Goal: Transaction & Acquisition: Purchase product/service

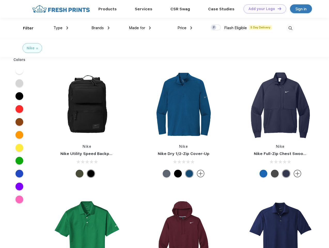
click at [263, 9] on link "Add your Logo Design Tool" at bounding box center [265, 8] width 43 height 9
click at [0, 0] on div "Design Tool" at bounding box center [0, 0] width 0 height 0
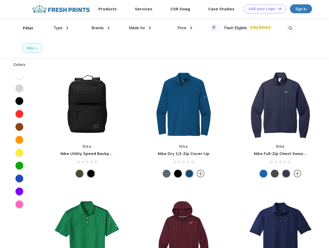
click at [277, 9] on link "Add your Logo Design Tool" at bounding box center [265, 8] width 43 height 9
click at [25, 28] on div "Filter" at bounding box center [28, 28] width 11 height 6
click at [61, 28] on span "Type" at bounding box center [57, 28] width 9 height 5
click at [101, 28] on span "Brands" at bounding box center [97, 28] width 12 height 5
click at [140, 28] on span "Made for" at bounding box center [137, 28] width 16 height 5
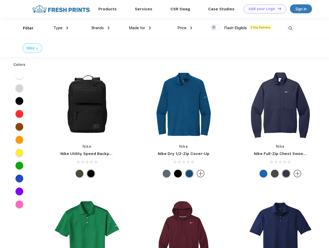
click at [185, 28] on span "Price" at bounding box center [182, 28] width 9 height 5
click at [216, 28] on div at bounding box center [216, 28] width 10 height 6
click at [214, 28] on input "checkbox" at bounding box center [212, 25] width 3 height 3
click at [290, 28] on img at bounding box center [290, 28] width 9 height 9
